Goal: Use online tool/utility: Utilize a website feature to perform a specific function

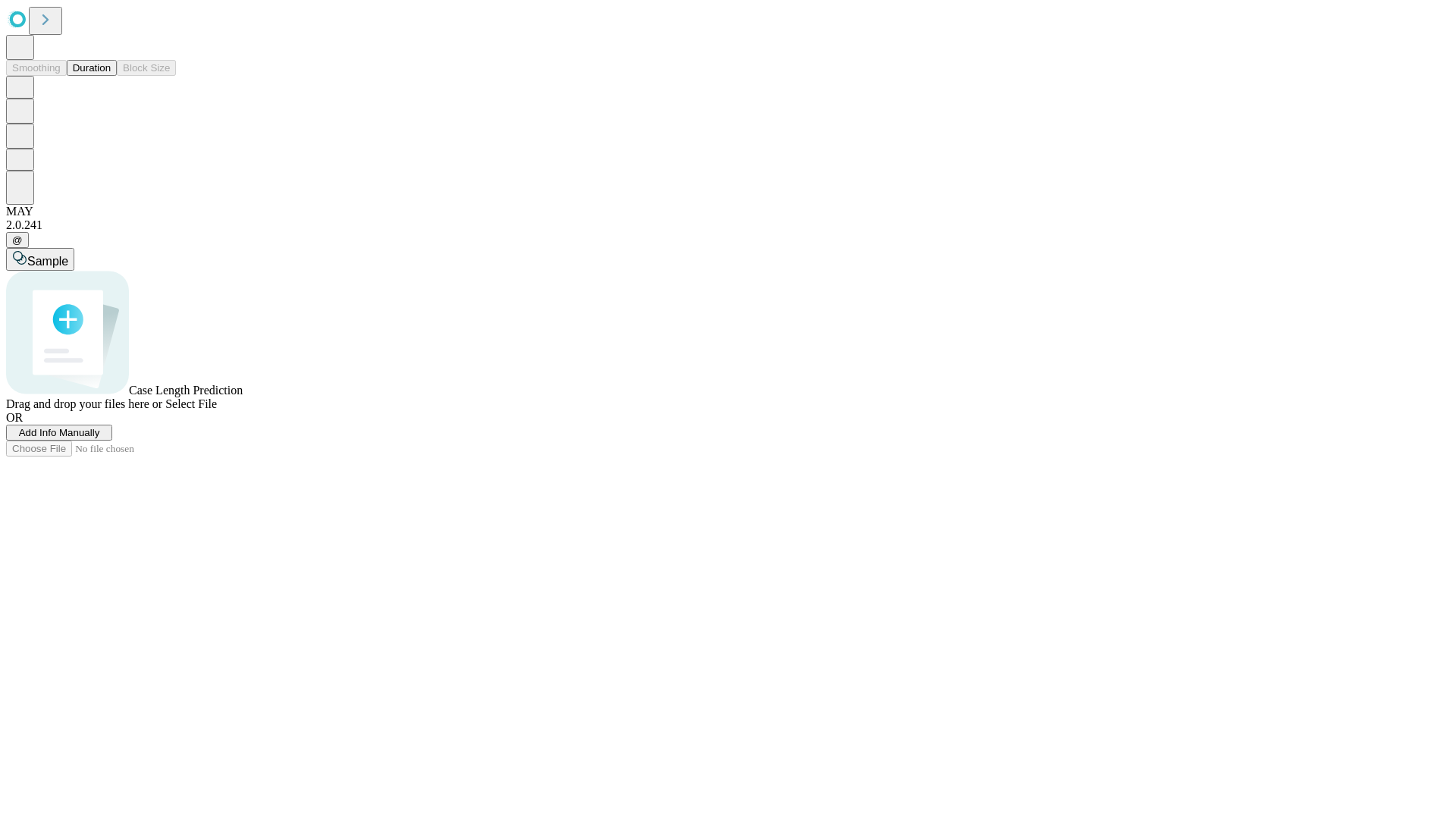
click at [110, 76] on button "Duration" at bounding box center [92, 68] width 50 height 16
click at [100, 438] on span "Add Info Manually" at bounding box center [59, 432] width 81 height 11
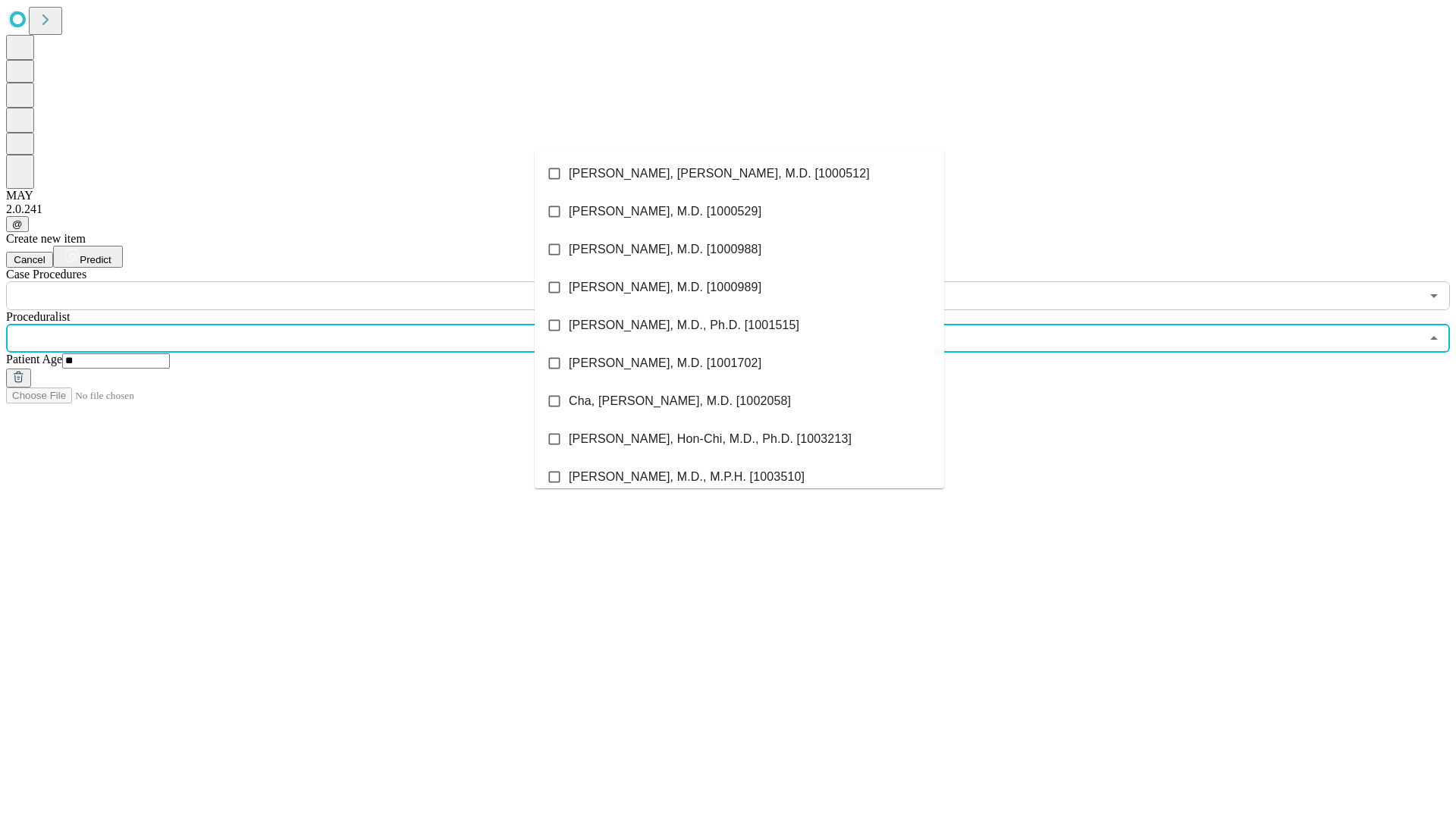
click at [739, 174] on li "[PERSON_NAME], [PERSON_NAME], M.D. [1000512]" at bounding box center [739, 173] width 410 height 38
click at [318, 281] on input "text" at bounding box center [713, 295] width 1414 height 28
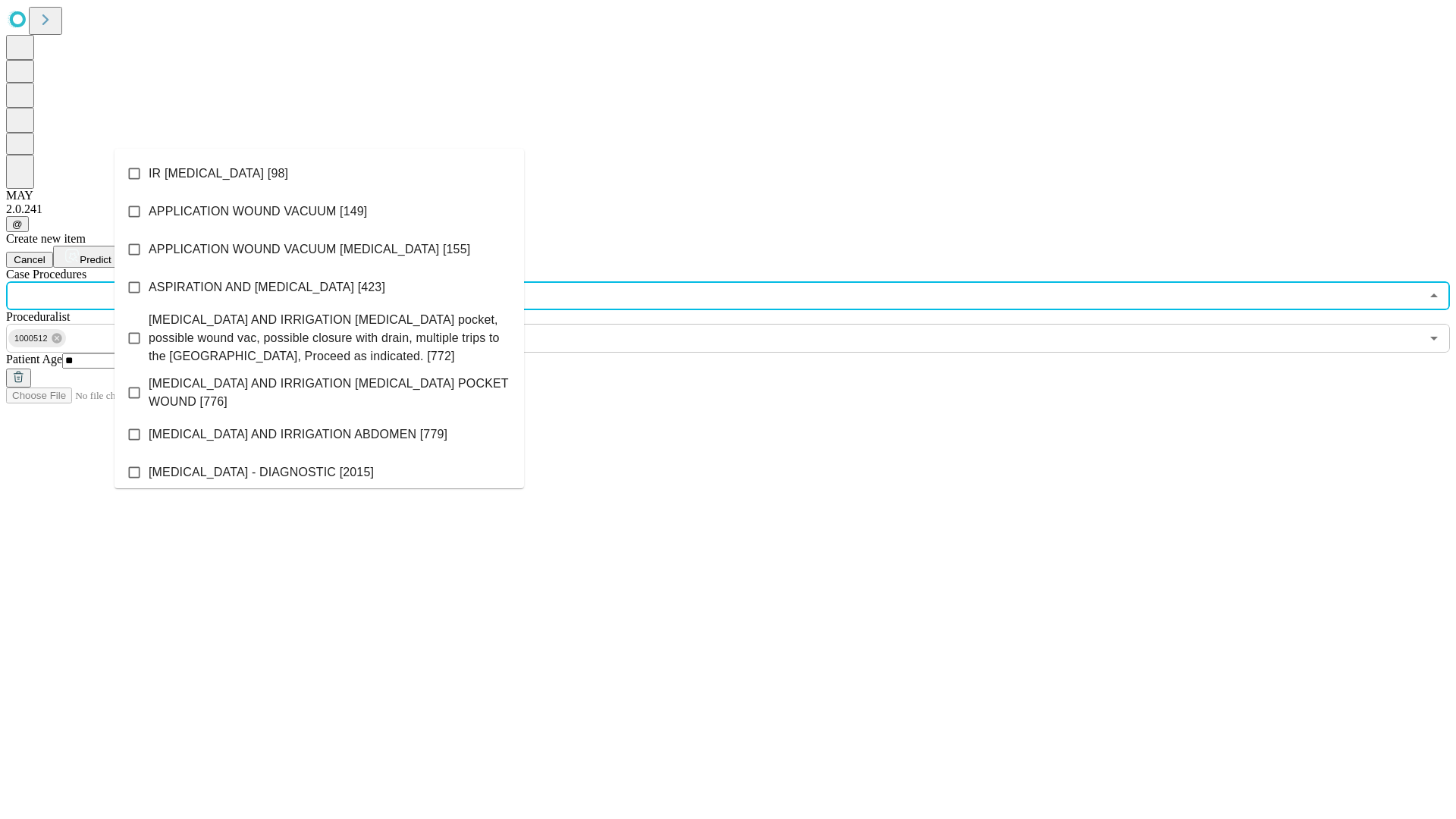
click at [319, 174] on li "IR [MEDICAL_DATA] [98]" at bounding box center [319, 173] width 410 height 38
click at [110, 254] on span "Predict" at bounding box center [95, 260] width 31 height 11
